Goal: Navigation & Orientation: Find specific page/section

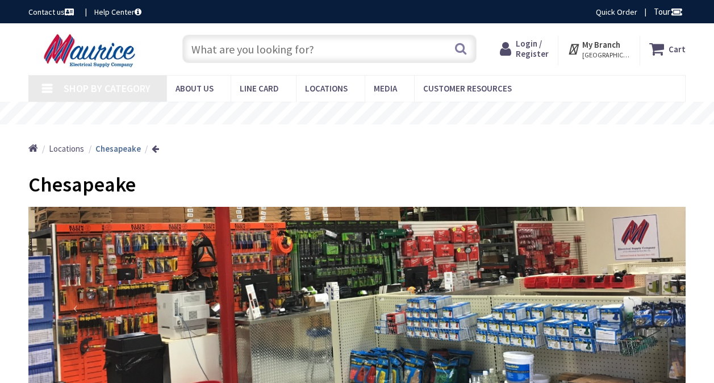
type input "Clemson Rd, [GEOGRAPHIC_DATA], SC 29229, [GEOGRAPHIC_DATA]"
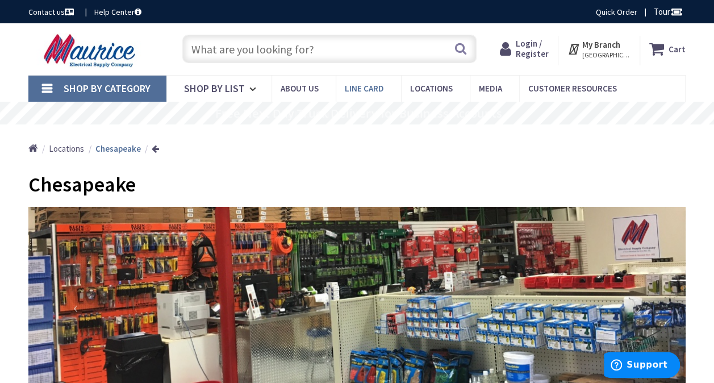
click at [347, 89] on span "Line Card" at bounding box center [364, 88] width 39 height 11
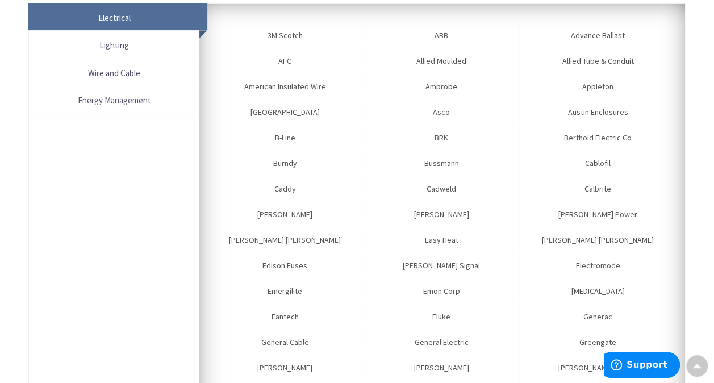
scroll to position [182, 0]
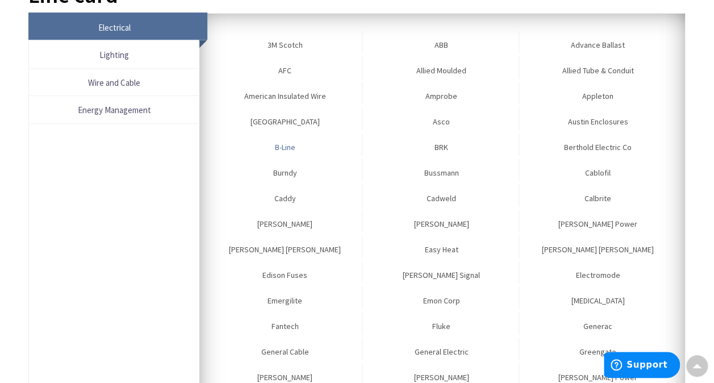
click at [283, 146] on link "B-Line" at bounding box center [285, 144] width 154 height 23
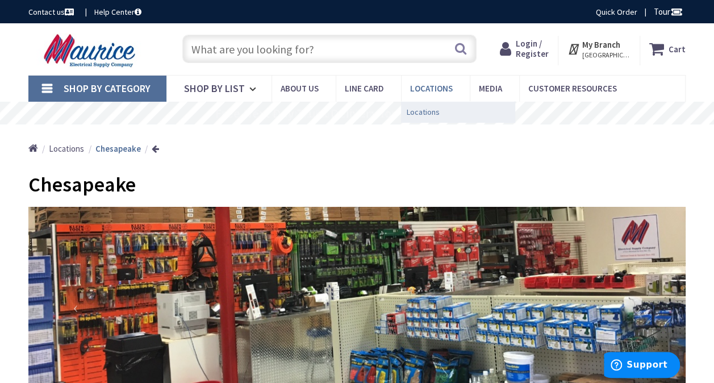
click at [422, 110] on span "Locations" at bounding box center [423, 111] width 33 height 11
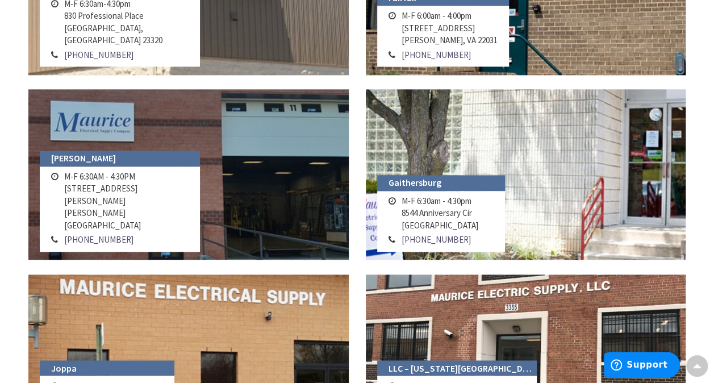
scroll to position [625, 0]
